Goal: Task Accomplishment & Management: Use online tool/utility

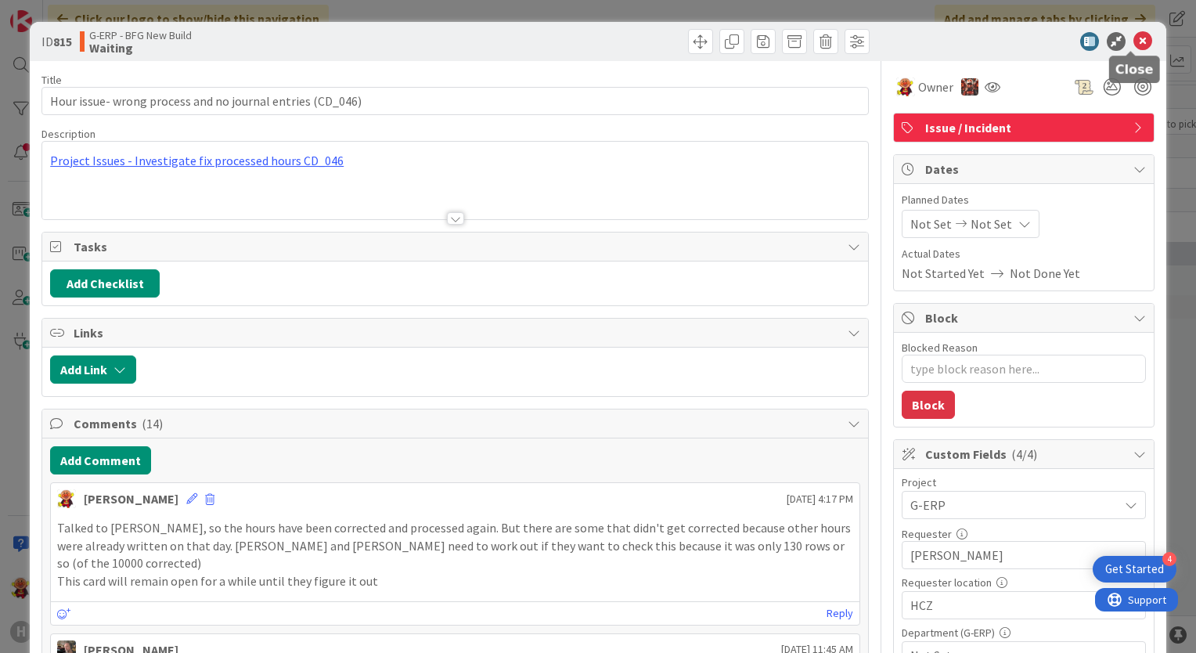
click at [1136, 34] on icon at bounding box center [1142, 41] width 19 height 19
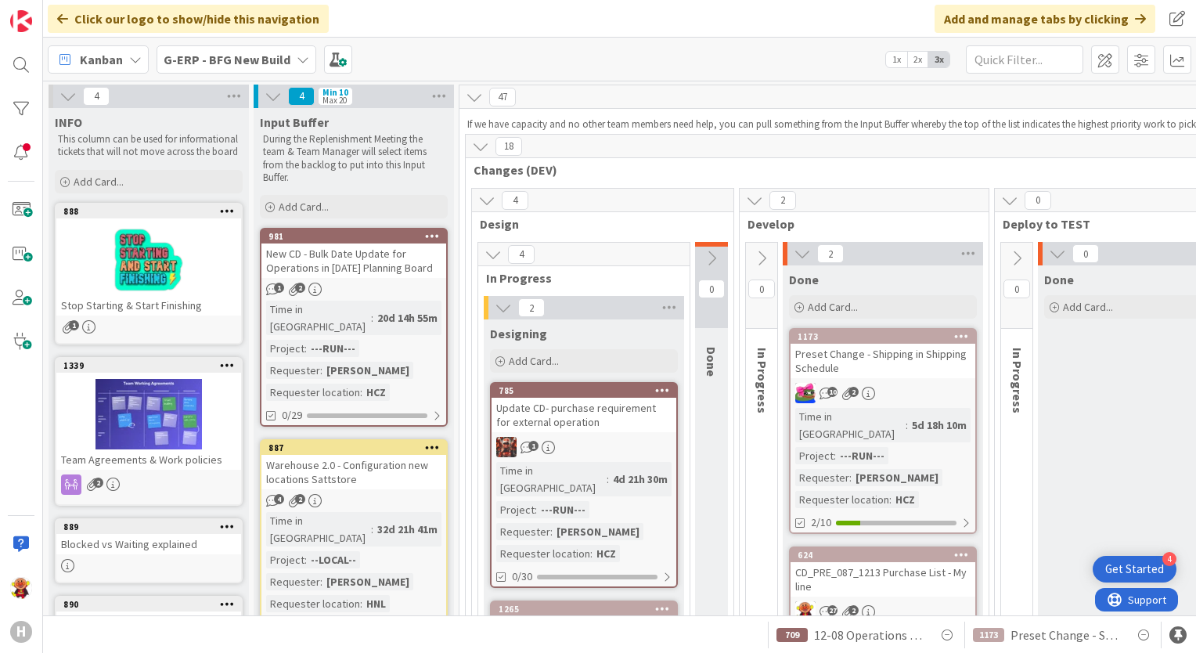
click at [199, 63] on b "G-ERP - BFG New Build" at bounding box center [227, 60] width 127 height 16
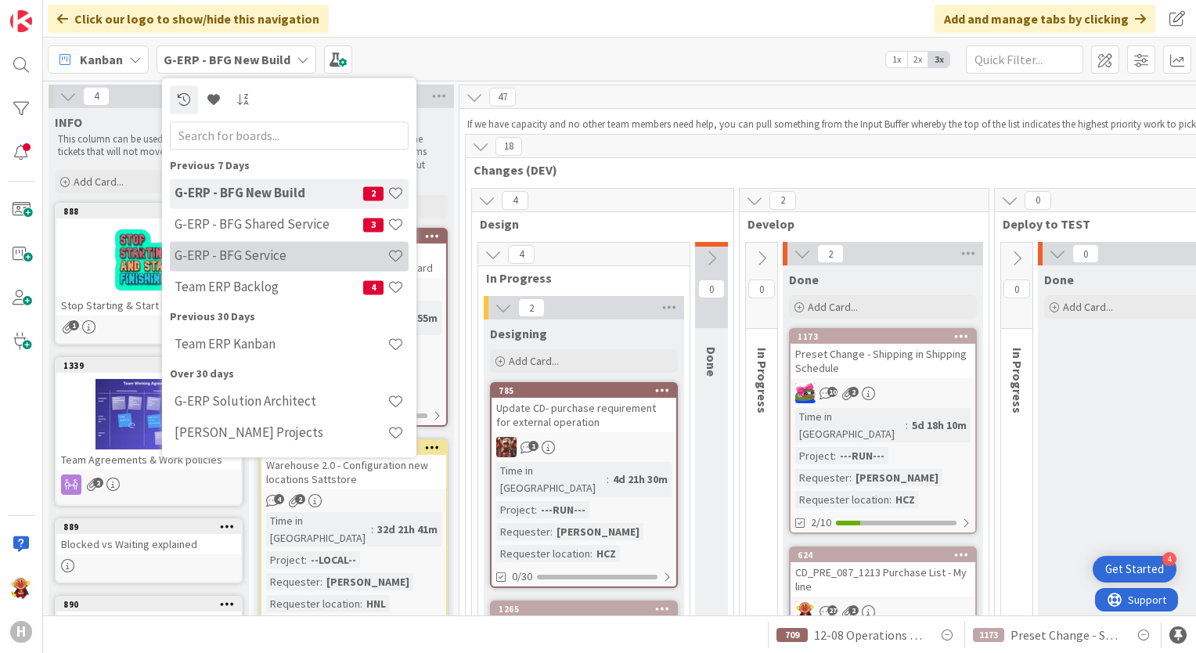
click at [272, 247] on div "G-ERP - BFG Service" at bounding box center [289, 256] width 239 height 30
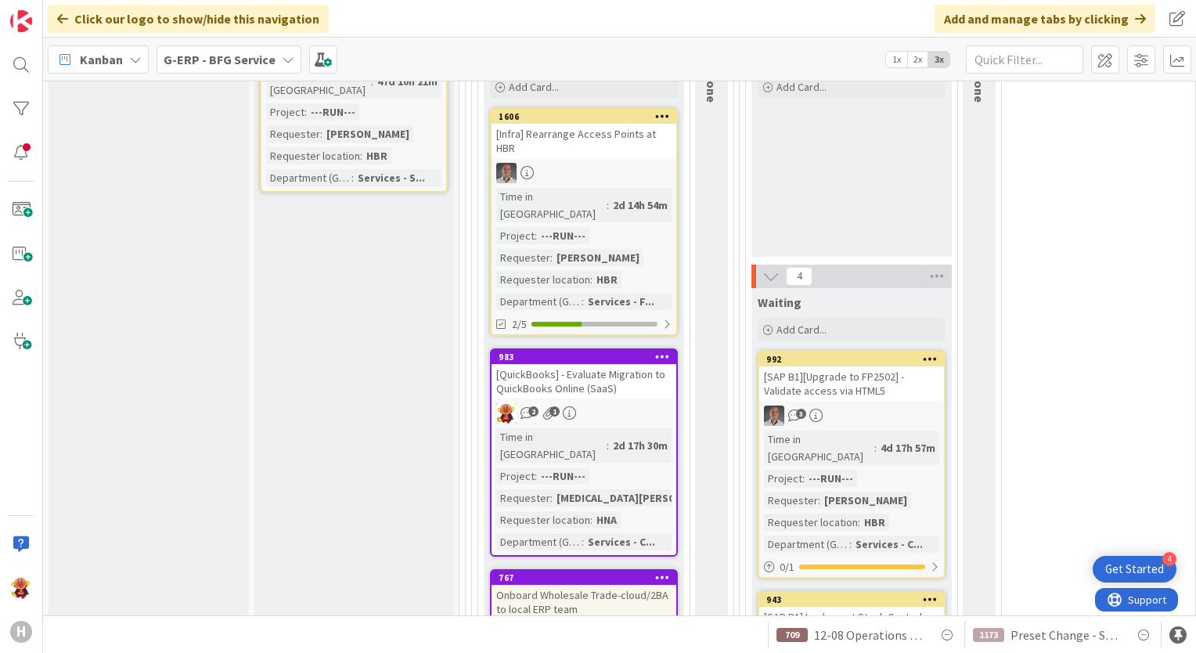
scroll to position [1136, 0]
click at [654, 402] on div "2 1" at bounding box center [584, 412] width 185 height 20
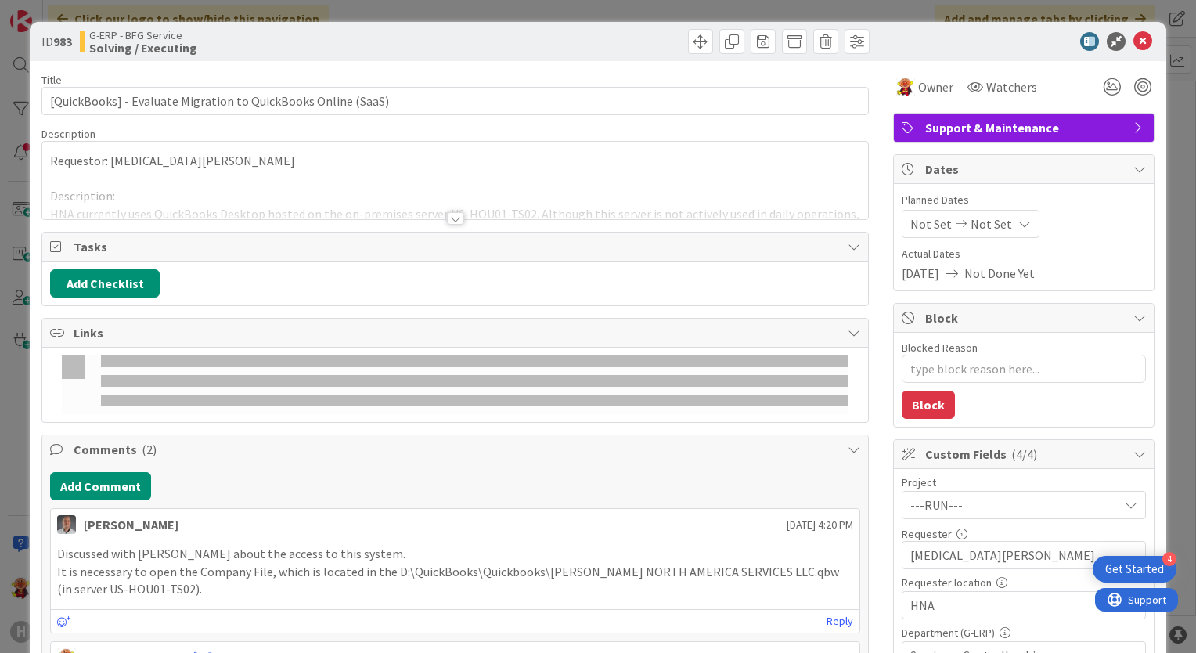
type textarea "x"
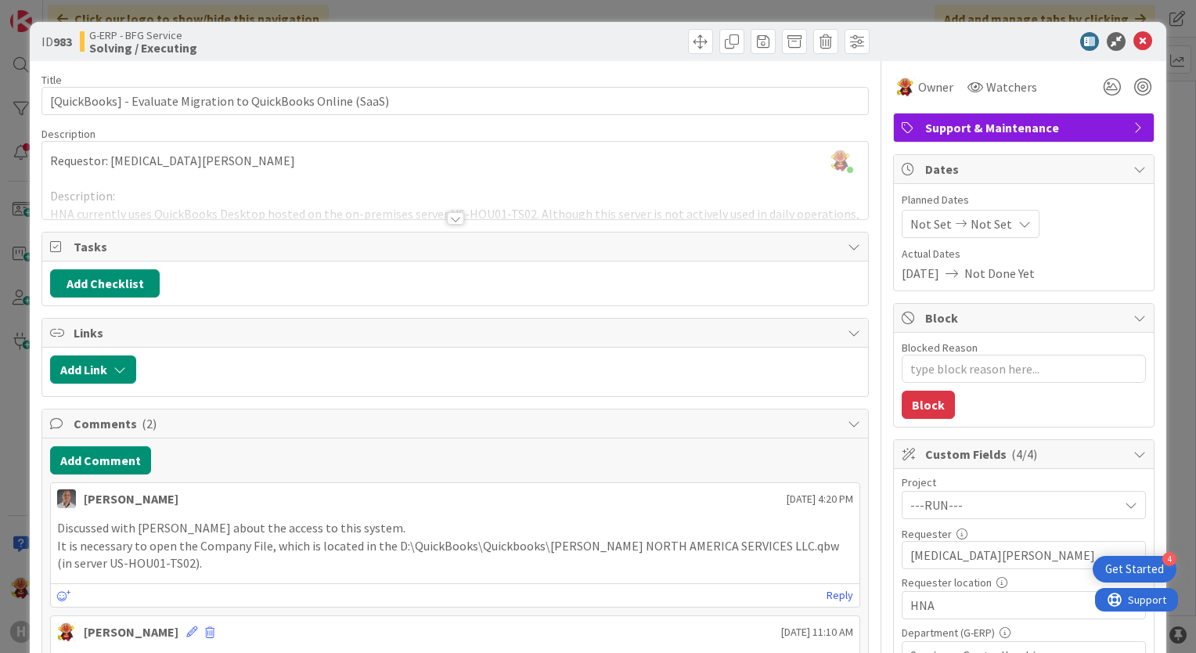
click at [448, 223] on div at bounding box center [455, 218] width 17 height 13
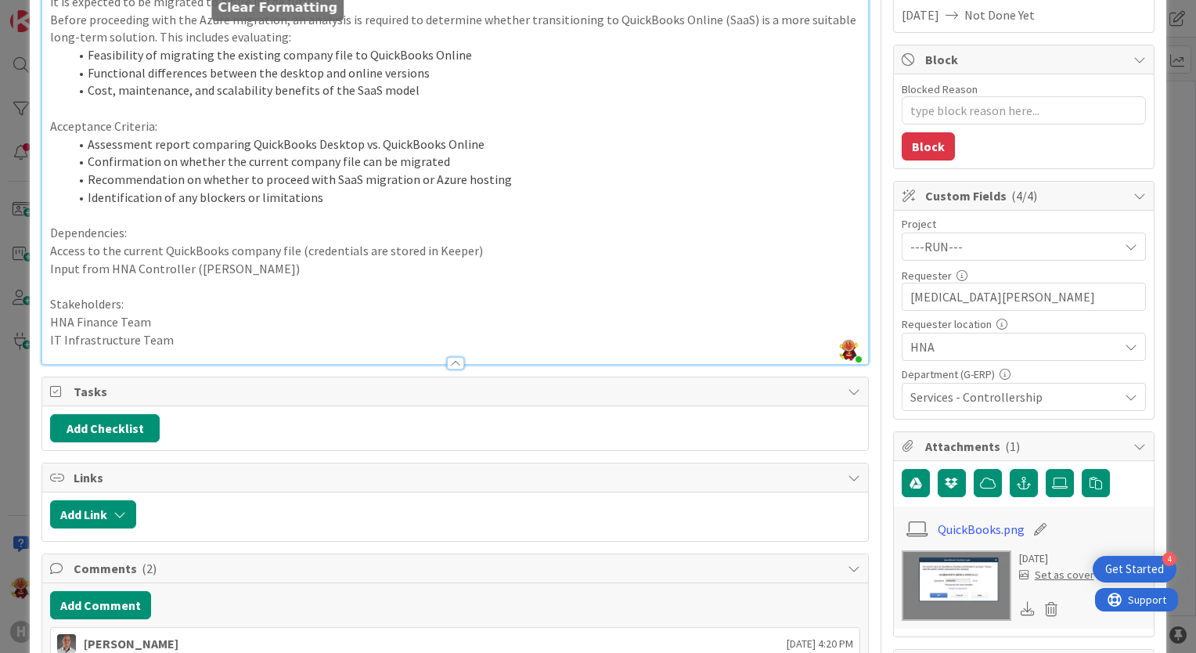
scroll to position [305, 0]
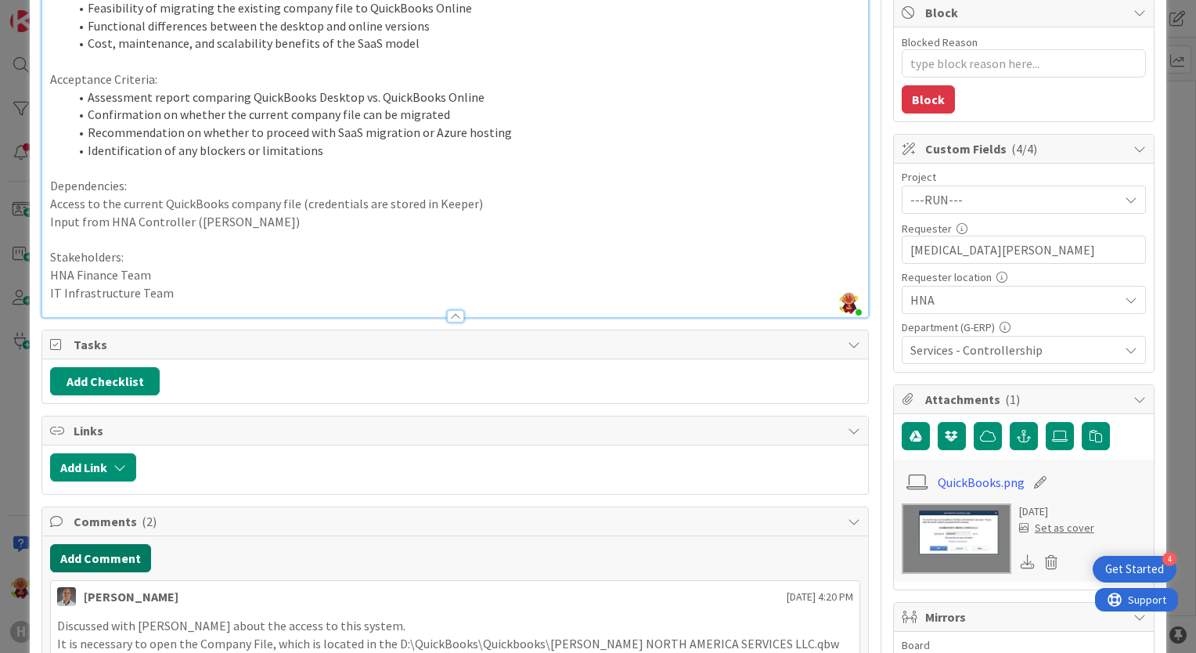
click at [106, 553] on button "Add Comment" at bounding box center [100, 558] width 101 height 28
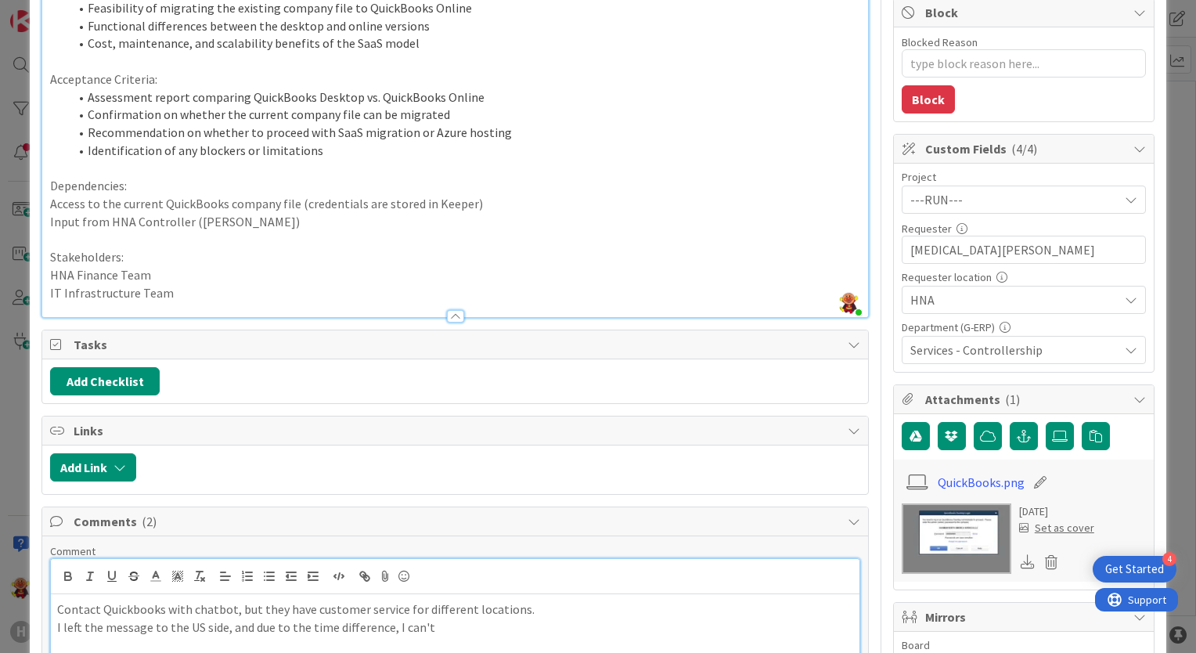
click at [423, 625] on p "I left the message to the US side, and due to the time difference, I can't" at bounding box center [455, 627] width 796 height 18
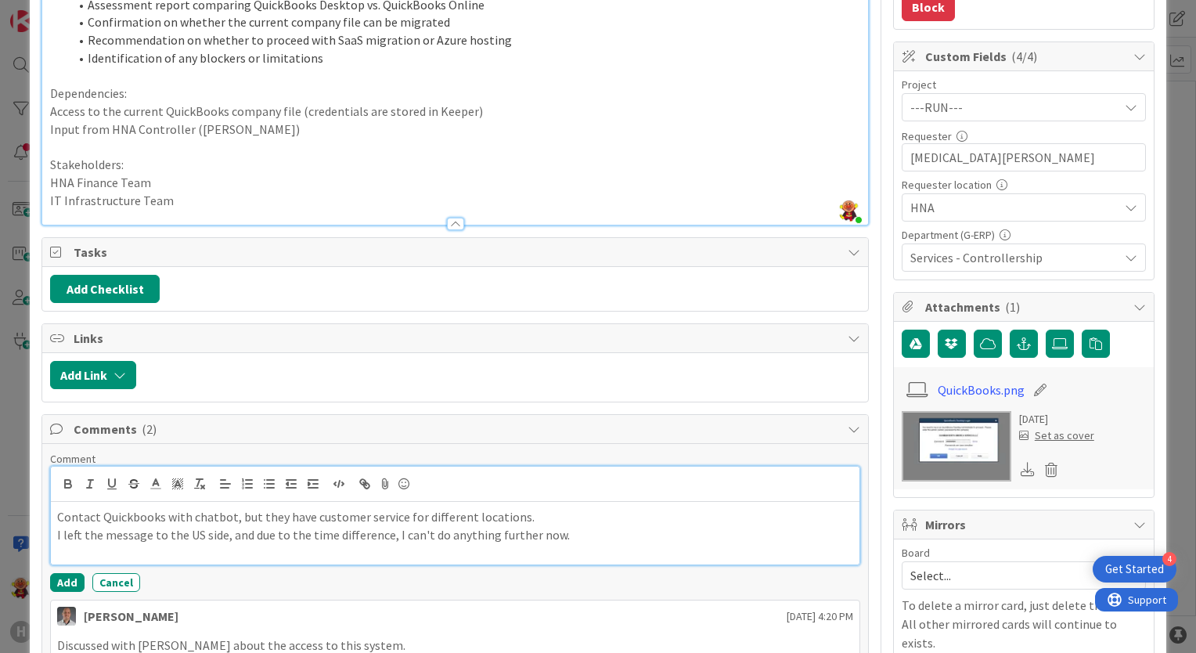
scroll to position [405, 0]
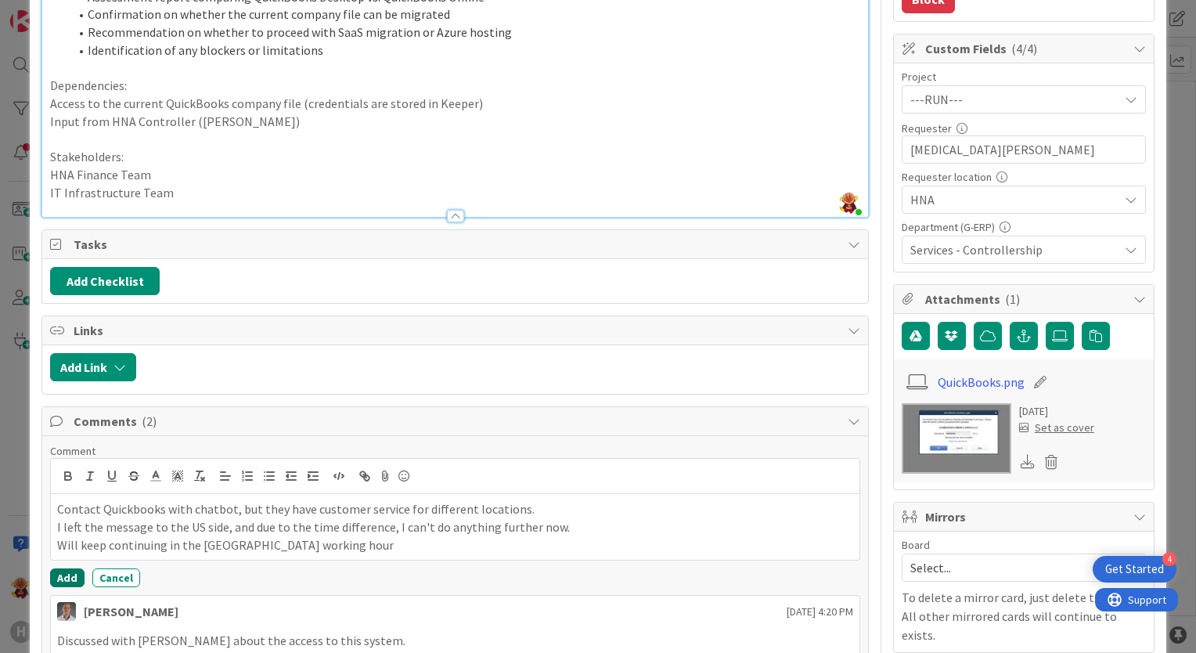
click at [56, 574] on button "Add" at bounding box center [67, 577] width 34 height 19
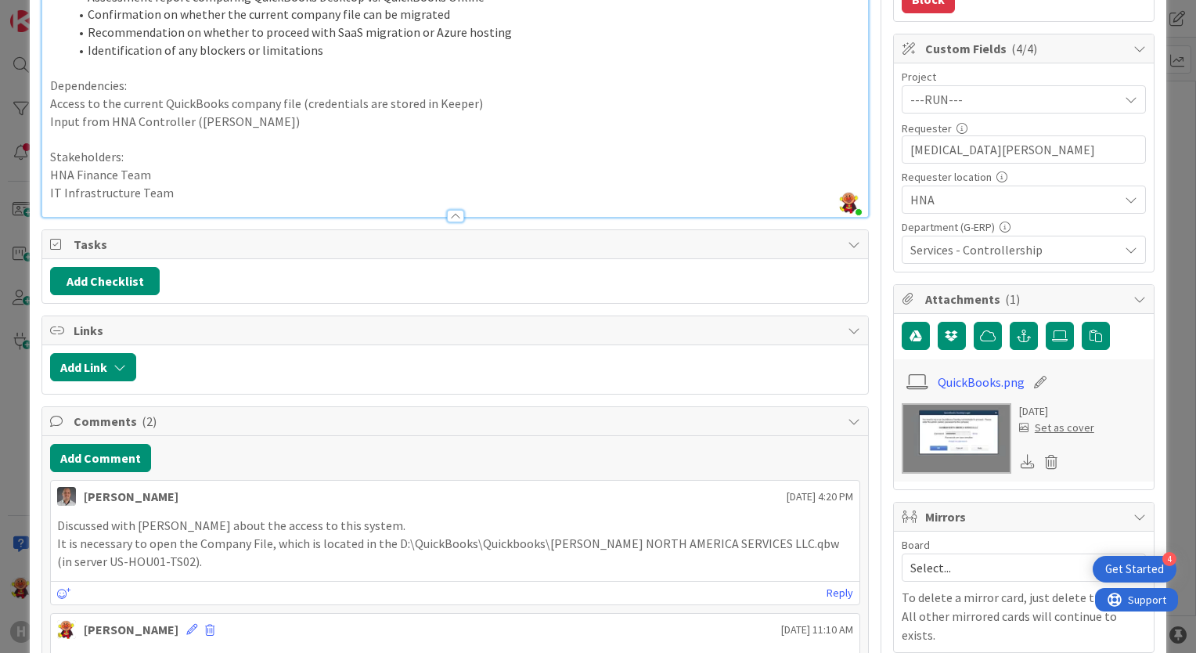
type textarea "x"
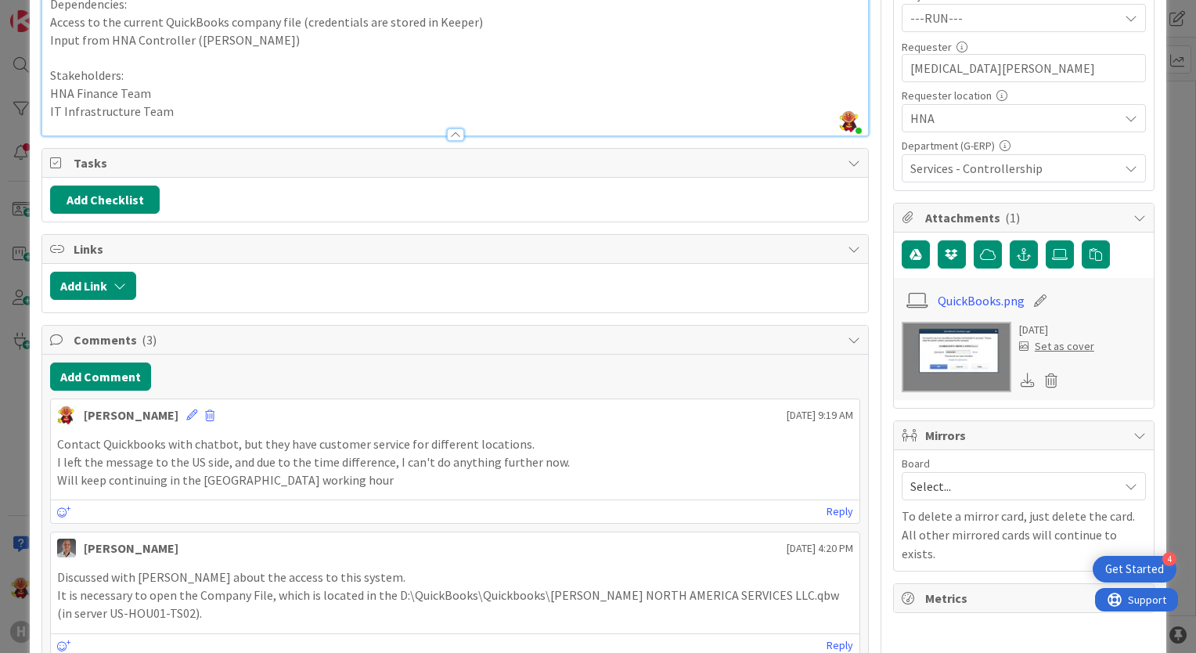
scroll to position [0, 0]
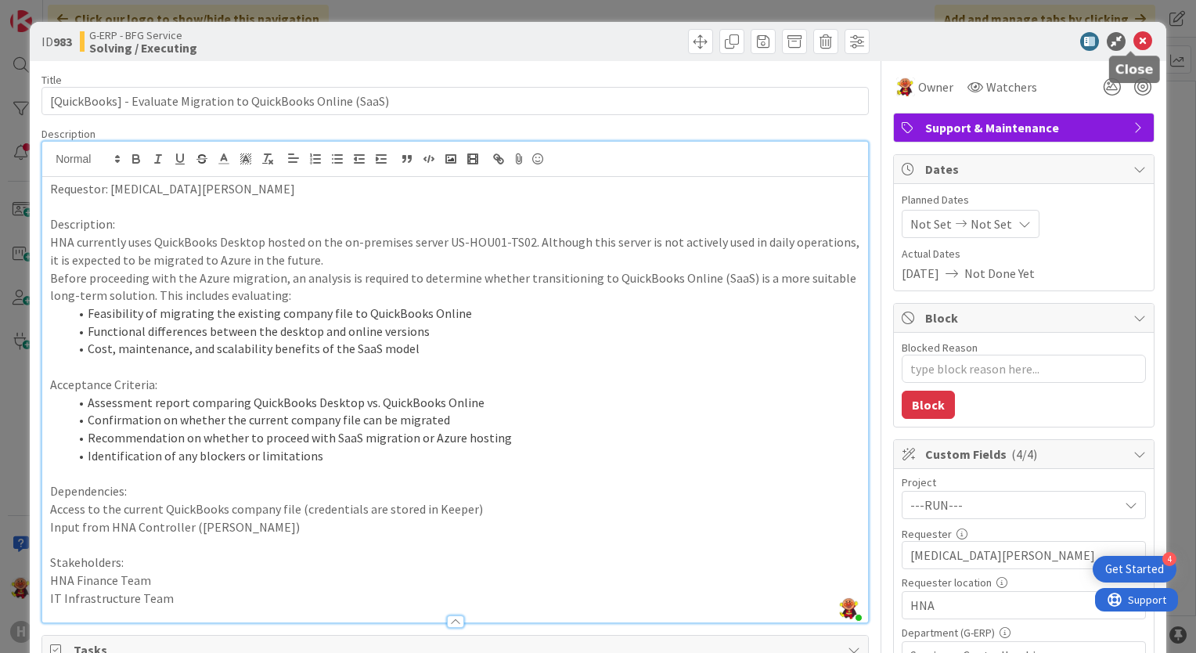
click at [1133, 38] on icon at bounding box center [1142, 41] width 19 height 19
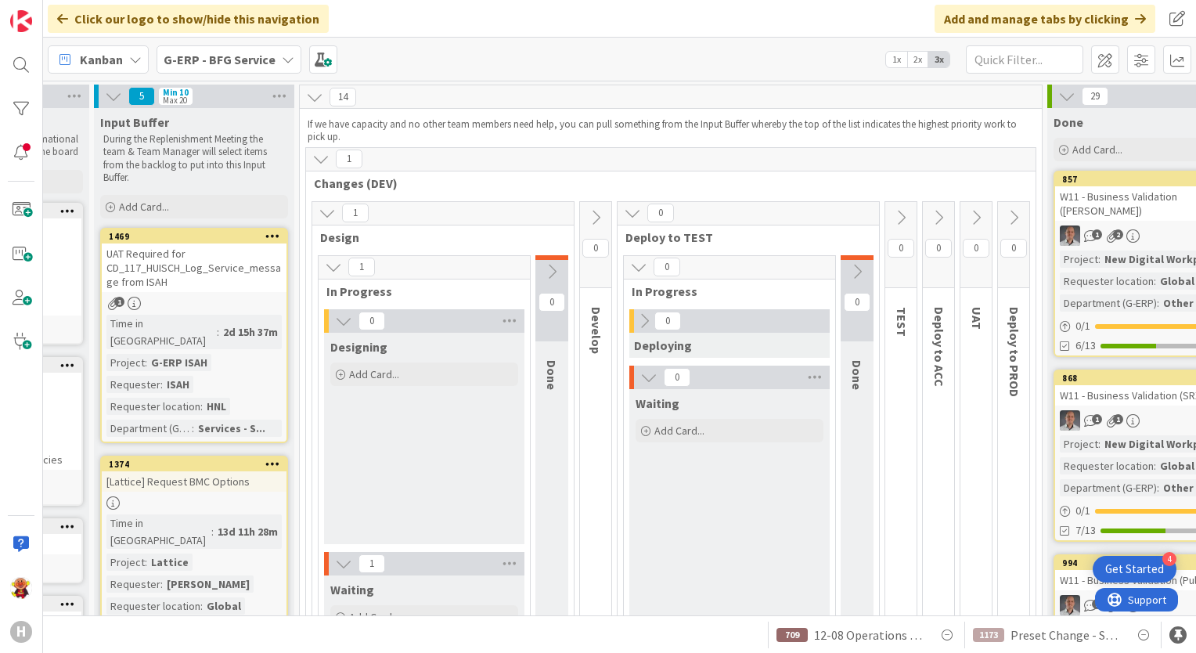
scroll to position [0, 159]
